Goal: Task Accomplishment & Management: Manage account settings

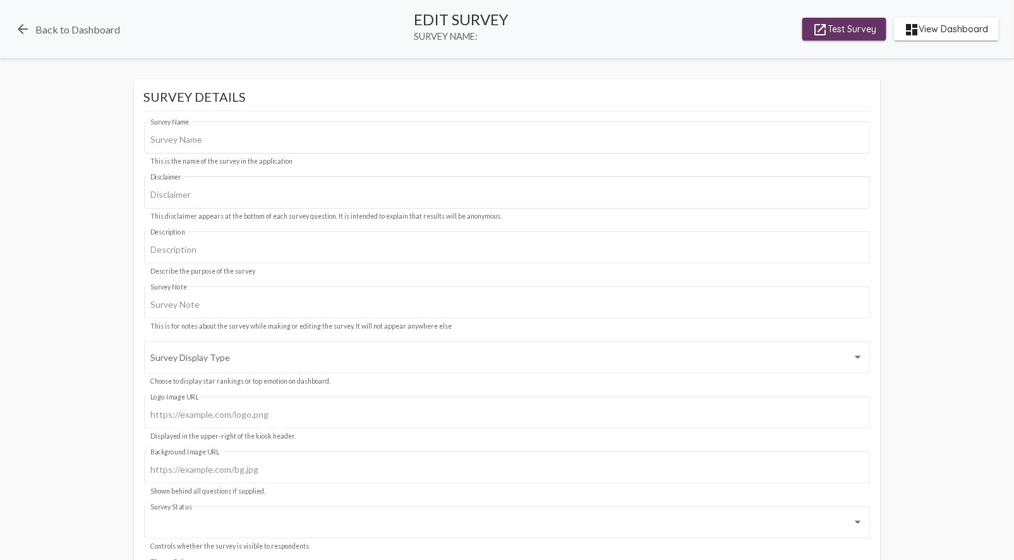
type input "Central Receiving"
type input "We value your privacy, your identity will remain anonymous."
type input "#c12f5c"
click at [851, 30] on span "launch Test Survey" at bounding box center [845, 29] width 64 height 23
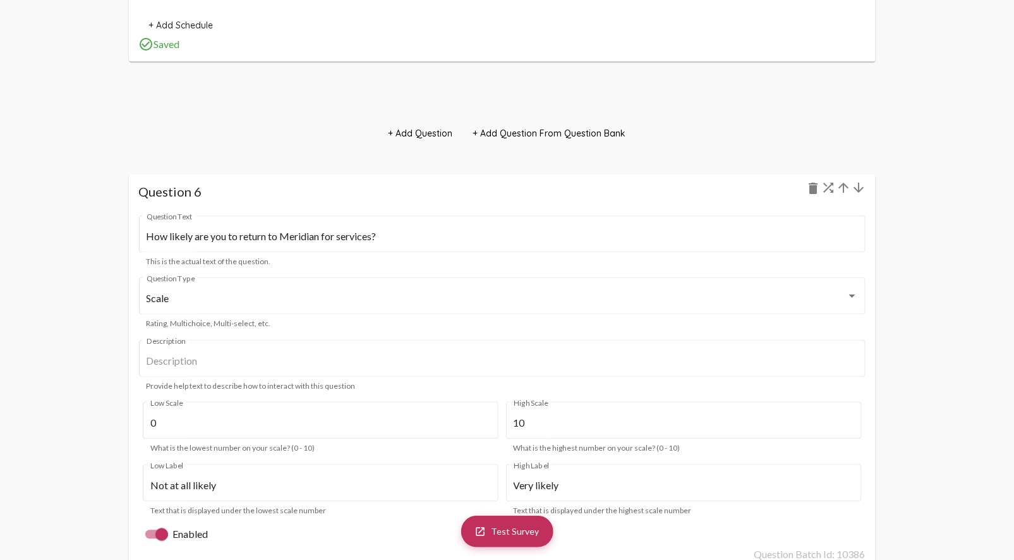
scroll to position [4905, 0]
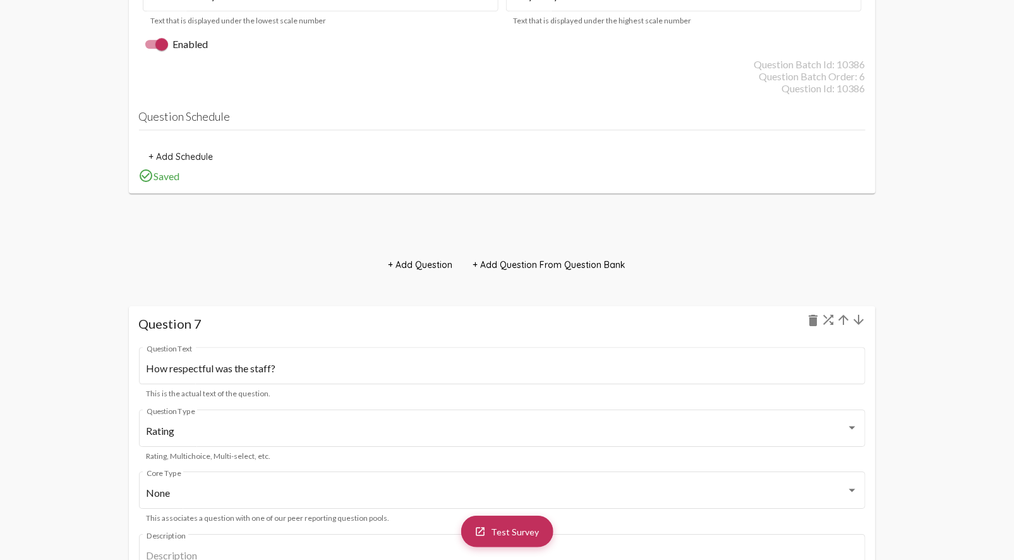
click at [843, 321] on mat-icon "arrow_upward" at bounding box center [844, 319] width 15 height 15
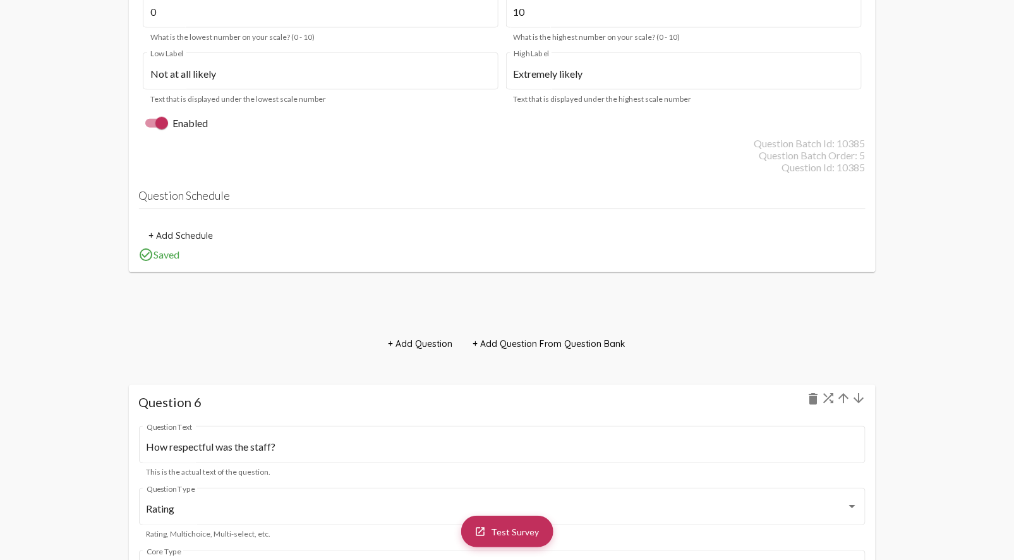
scroll to position [3713, 0]
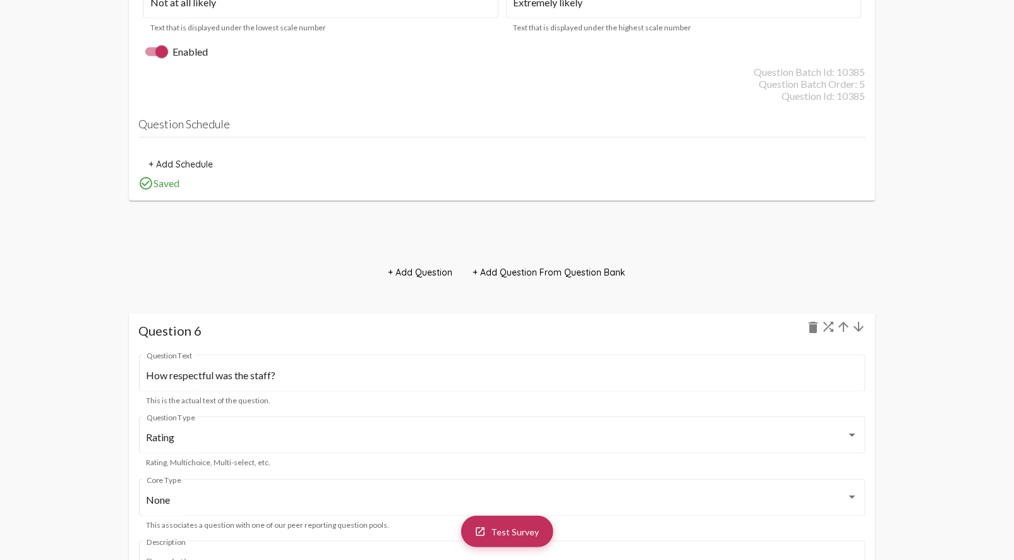
click at [842, 329] on mat-icon "arrow_upward" at bounding box center [844, 327] width 15 height 15
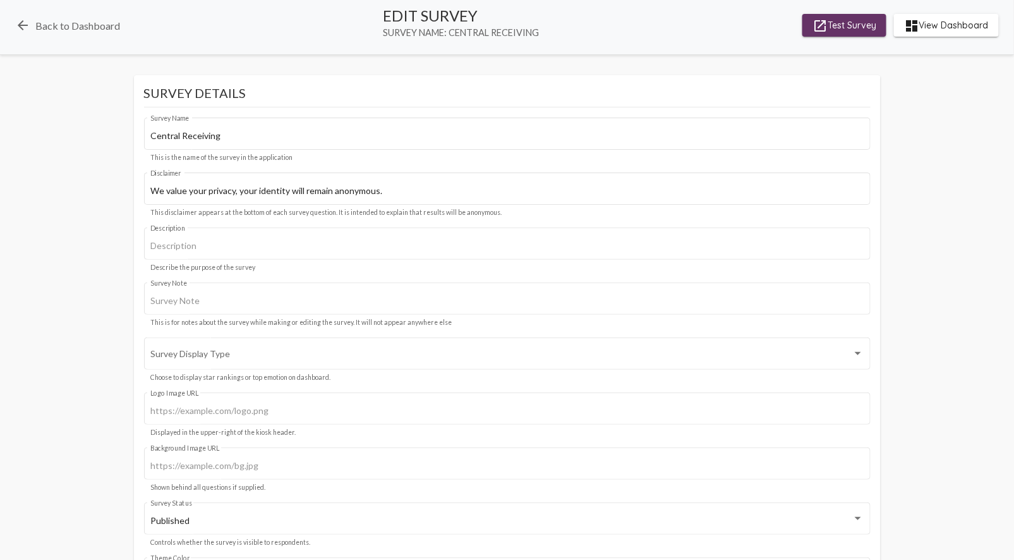
scroll to position [0, 0]
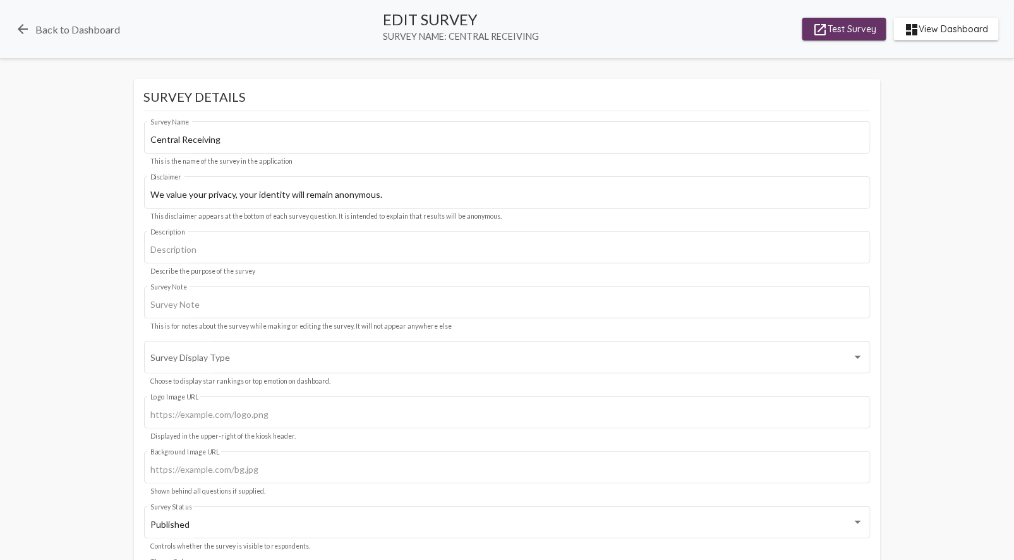
click at [856, 26] on span "launch Test Survey" at bounding box center [845, 29] width 64 height 23
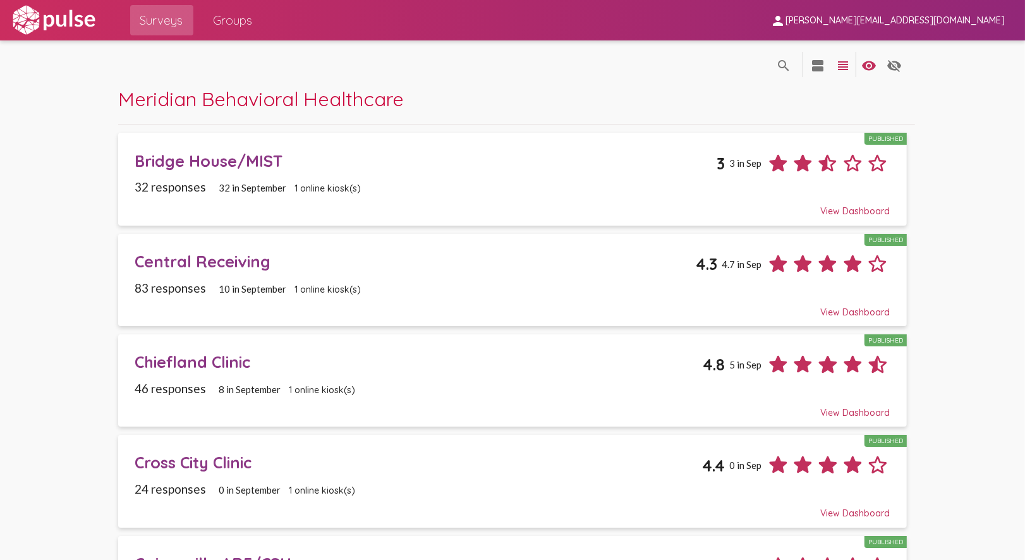
click at [444, 198] on div "View Dashboard" at bounding box center [512, 205] width 755 height 23
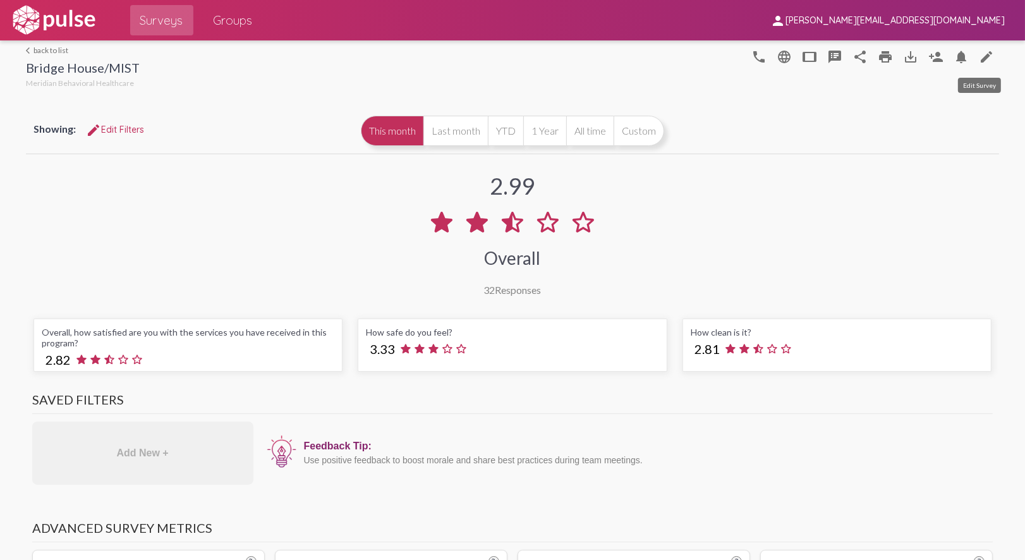
click at [980, 54] on mat-icon "edit" at bounding box center [986, 56] width 15 height 15
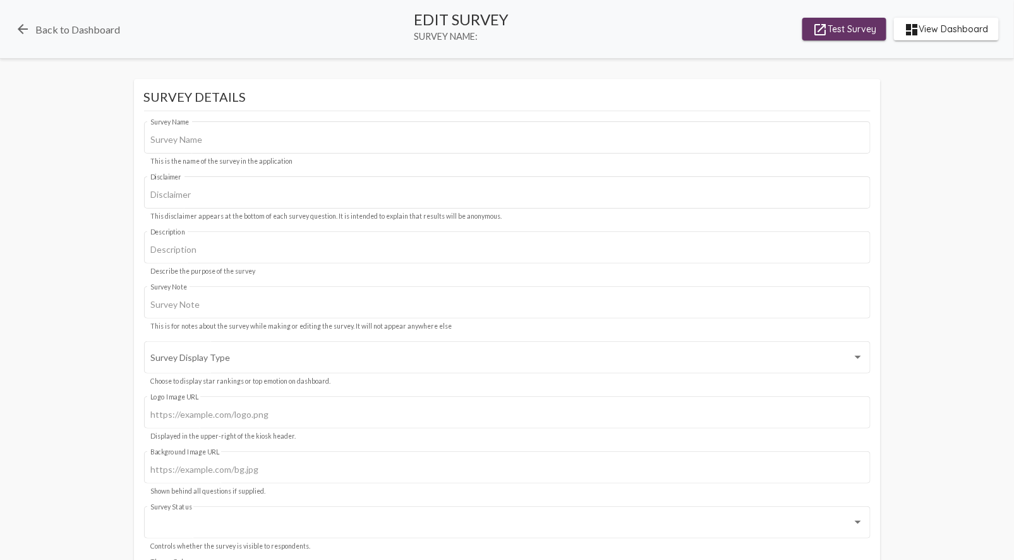
type input "Bridge House/MIST"
type input "We value your privacy, your identity will remain anonymous."
type input "starting survey for Meridian"
type input "#c12f5c"
click at [825, 13] on div "arrow_back Back to Dashboard Edit Survey Survey Name: Bridge House/MIST launch …" at bounding box center [507, 29] width 1014 height 59
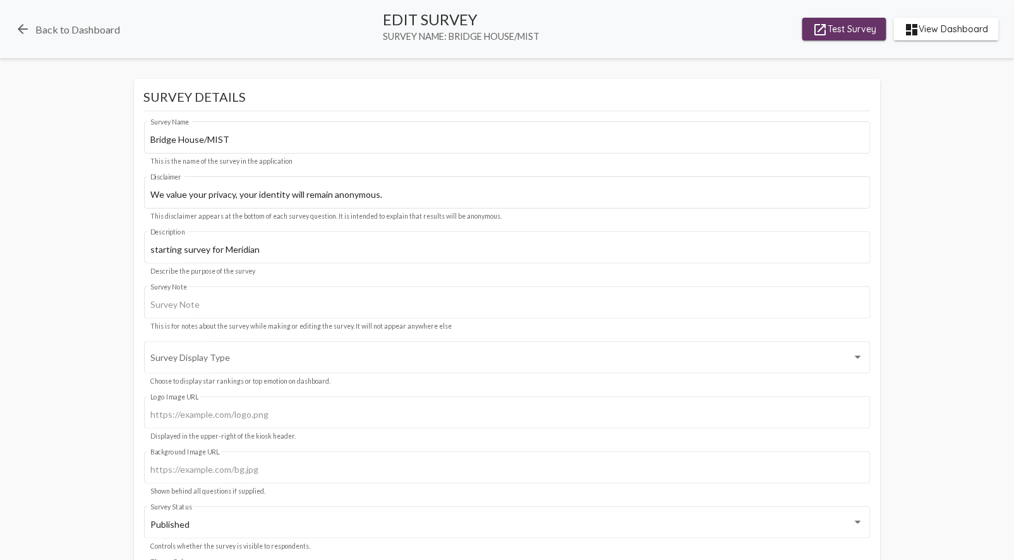
click at [817, 23] on mat-icon "launch" at bounding box center [820, 29] width 15 height 15
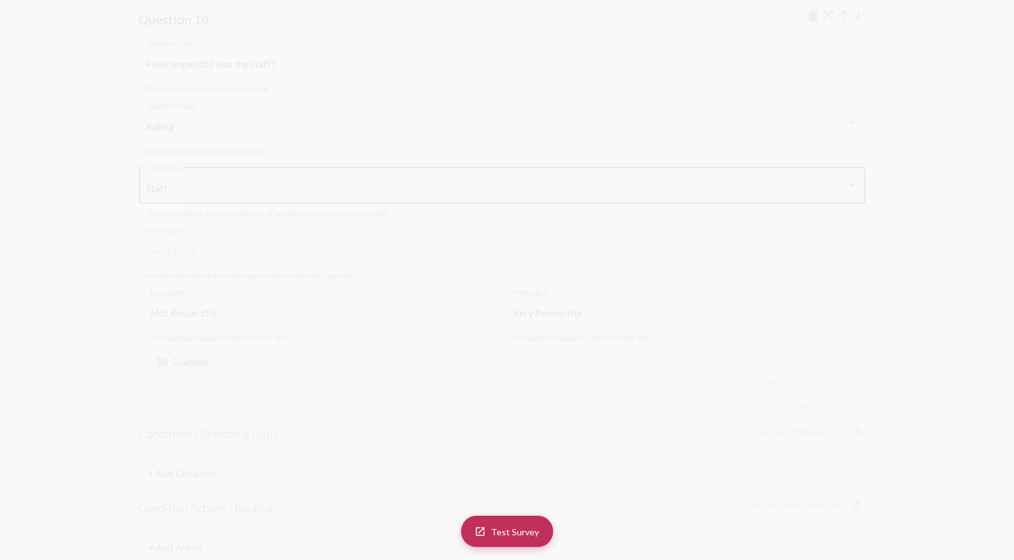
scroll to position [7655, 0]
click at [234, 312] on div "Staff Core Type" at bounding box center [503, 325] width 712 height 40
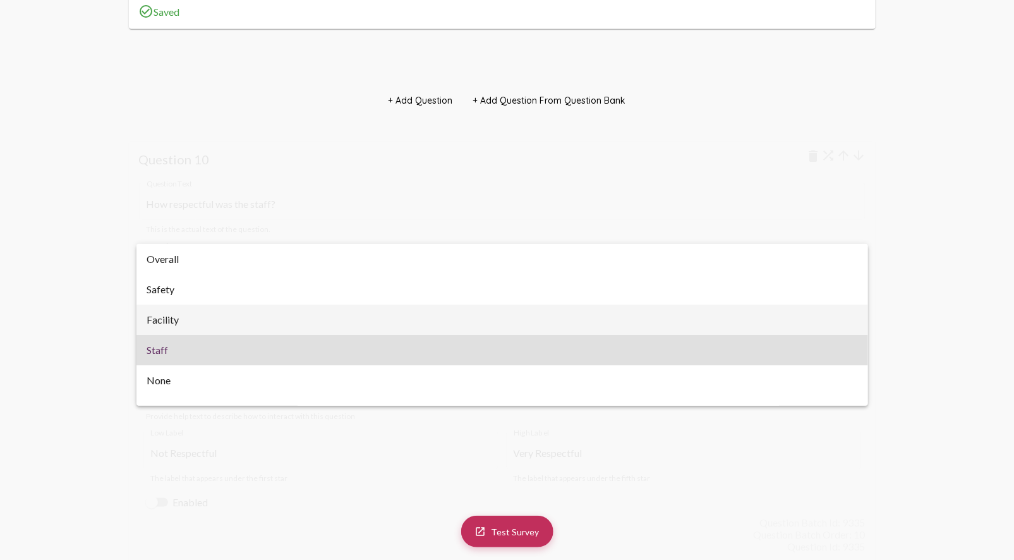
scroll to position [20, 0]
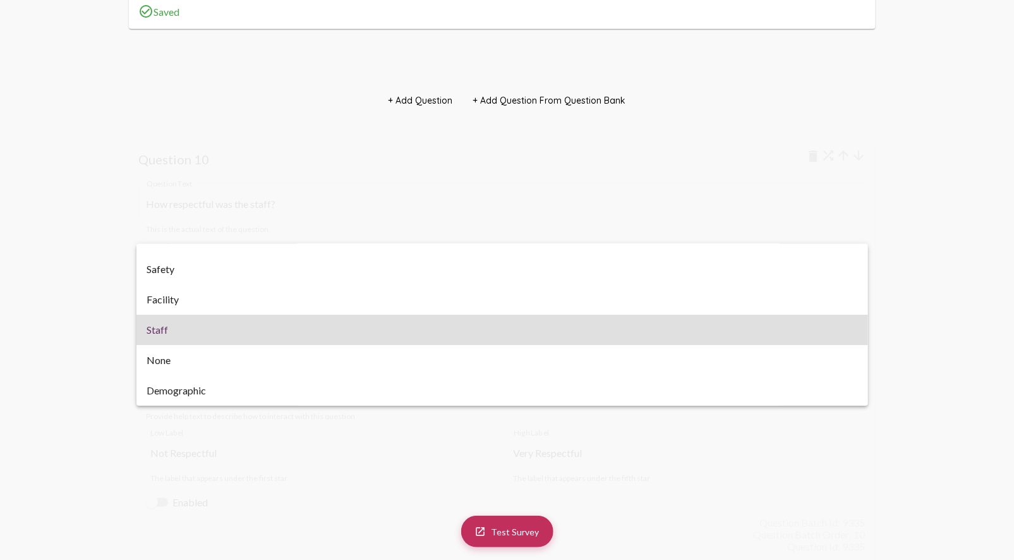
click at [795, 168] on div at bounding box center [507, 280] width 1014 height 560
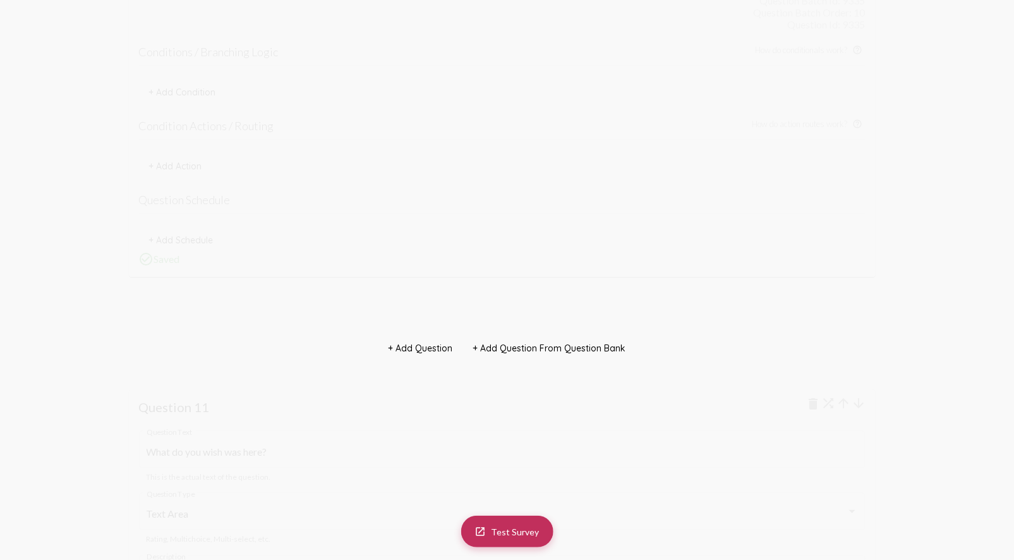
scroll to position [8146, 0]
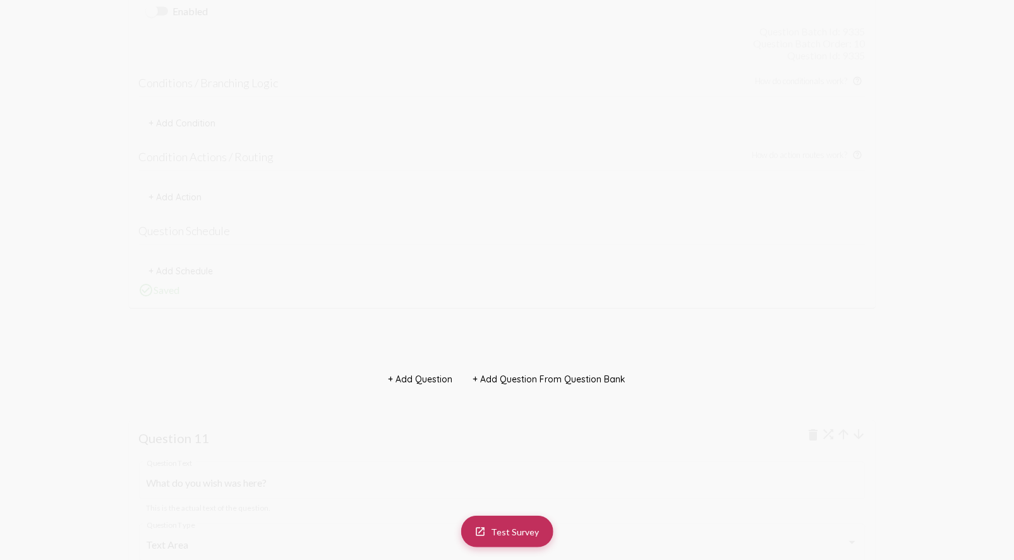
drag, startPoint x: 144, startPoint y: 367, endPoint x: 160, endPoint y: 362, distance: 16.4
click at [145, 365] on div at bounding box center [151, 362] width 13 height 13
click at [151, 367] on input "Enabled" at bounding box center [151, 367] width 1 height 1
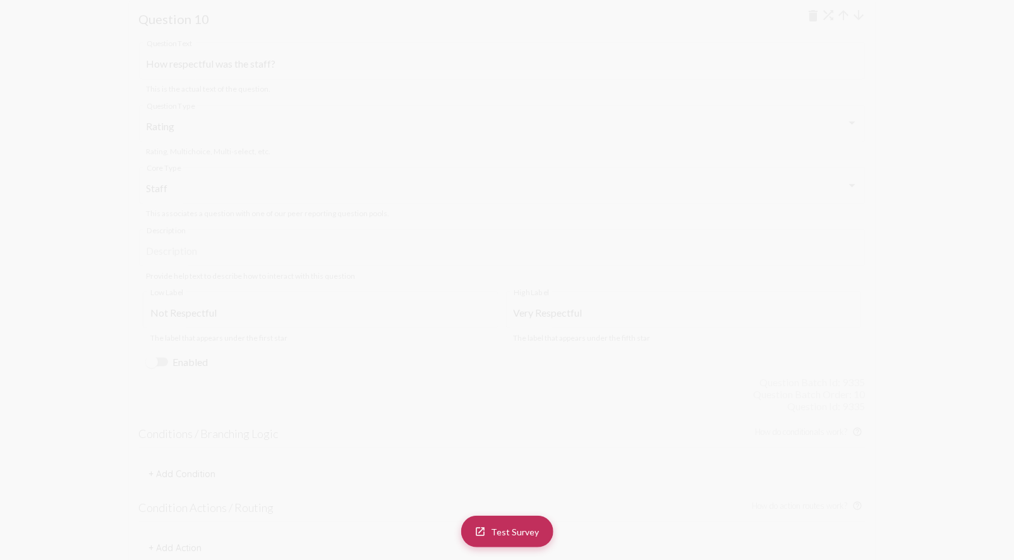
checkbox input "true"
